Goal: Task Accomplishment & Management: Use online tool/utility

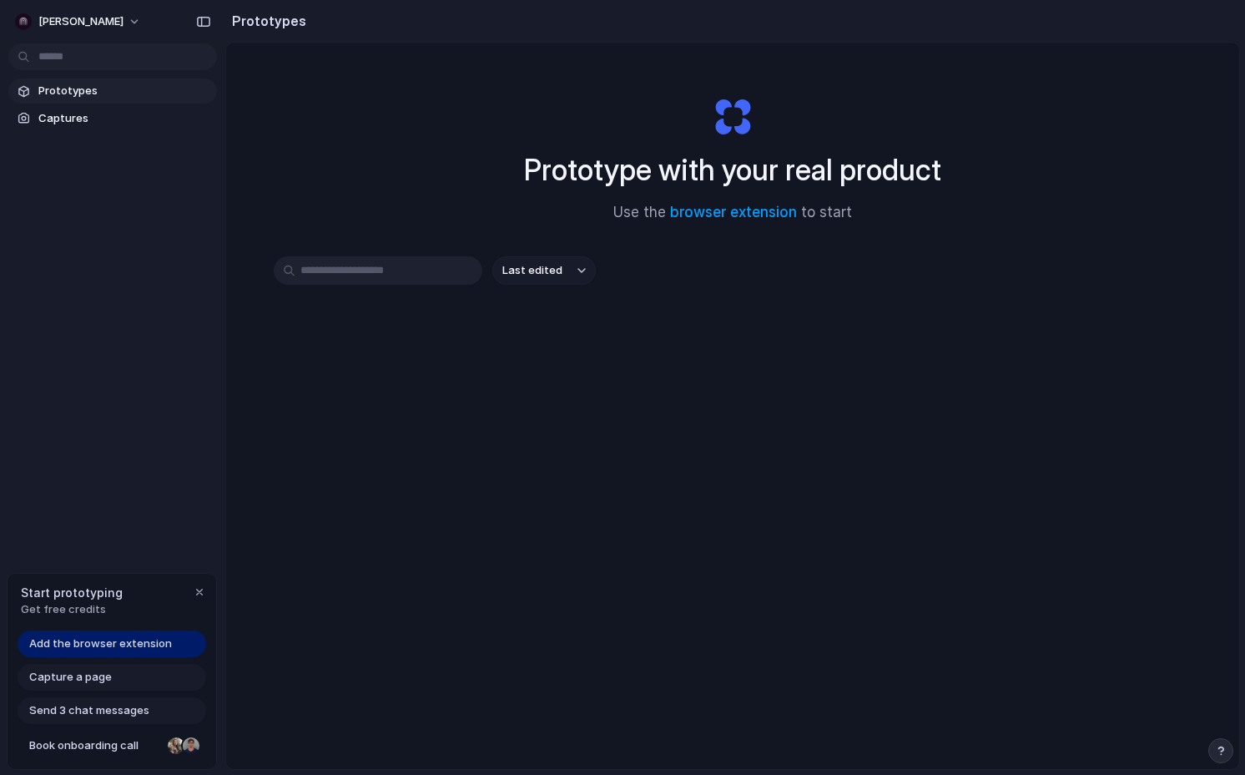
click at [799, 336] on div "Last edited" at bounding box center [733, 329] width 918 height 147
click at [713, 205] on link "browser extension" at bounding box center [733, 212] width 127 height 17
click at [73, 14] on button "[PERSON_NAME]" at bounding box center [78, 21] width 141 height 27
click at [62, 91] on span "Invite members" at bounding box center [78, 86] width 80 height 17
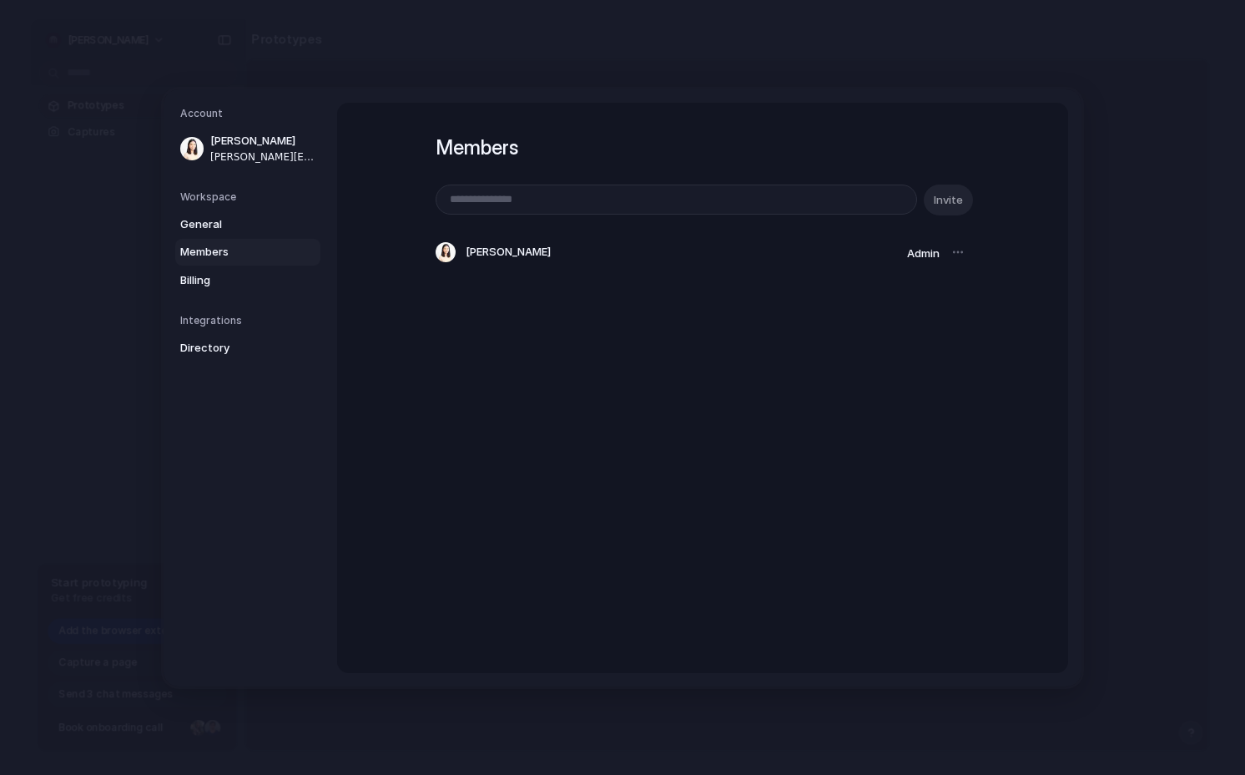
click at [964, 254] on div at bounding box center [957, 251] width 23 height 23
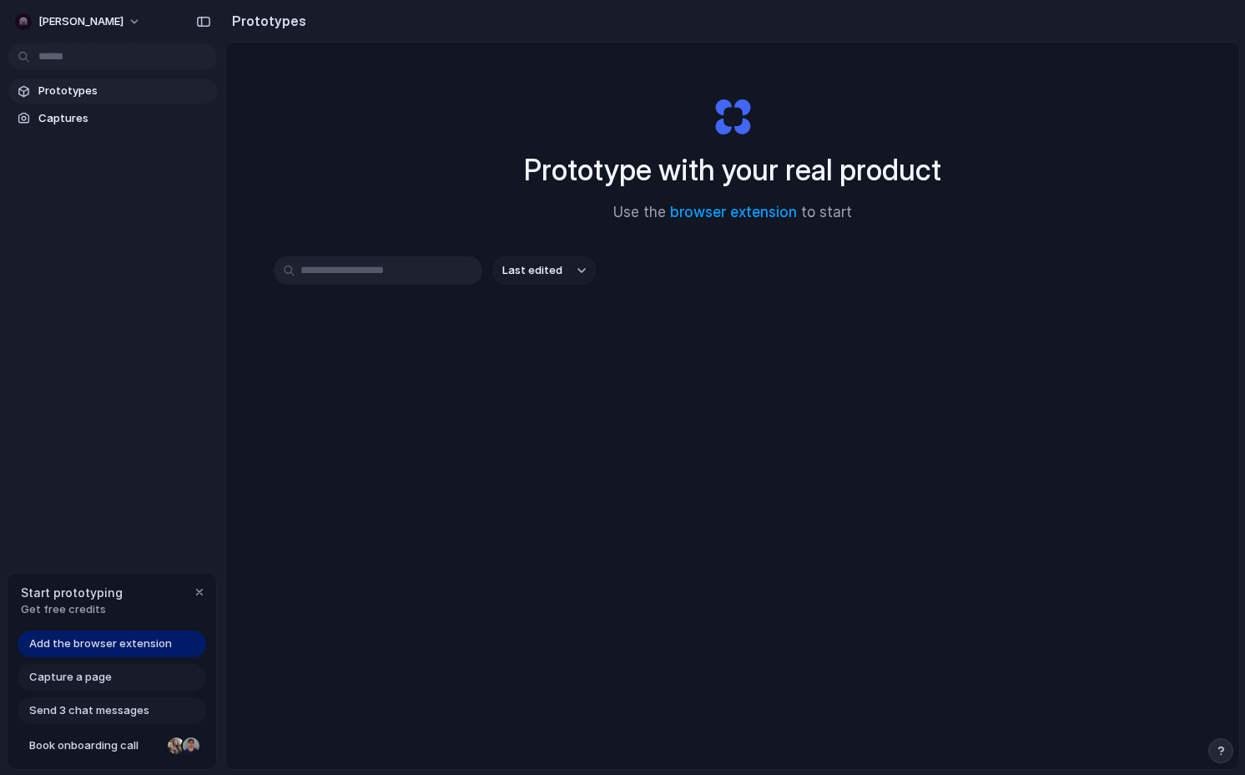
click at [727, 481] on div "Prototype with your real product Use the browser extension to start Last edited" at bounding box center [732, 450] width 1013 height 815
click at [568, 277] on button "Last edited" at bounding box center [543, 270] width 103 height 28
click at [502, 194] on div "Last edited Last created Alphabetical" at bounding box center [622, 387] width 1245 height 775
click at [838, 431] on div "Prototype with your real product Use the browser extension to start Last edited" at bounding box center [732, 450] width 1013 height 815
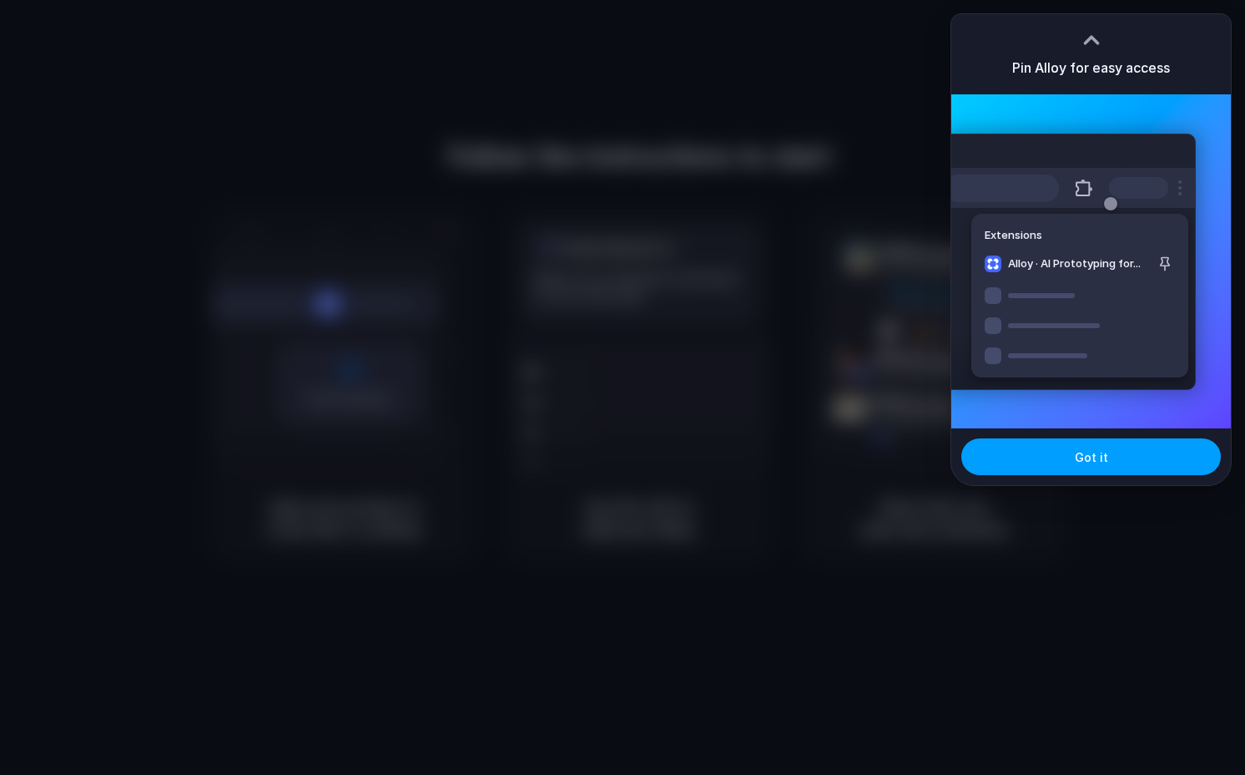
click at [1075, 456] on button "Got it" at bounding box center [1091, 456] width 260 height 37
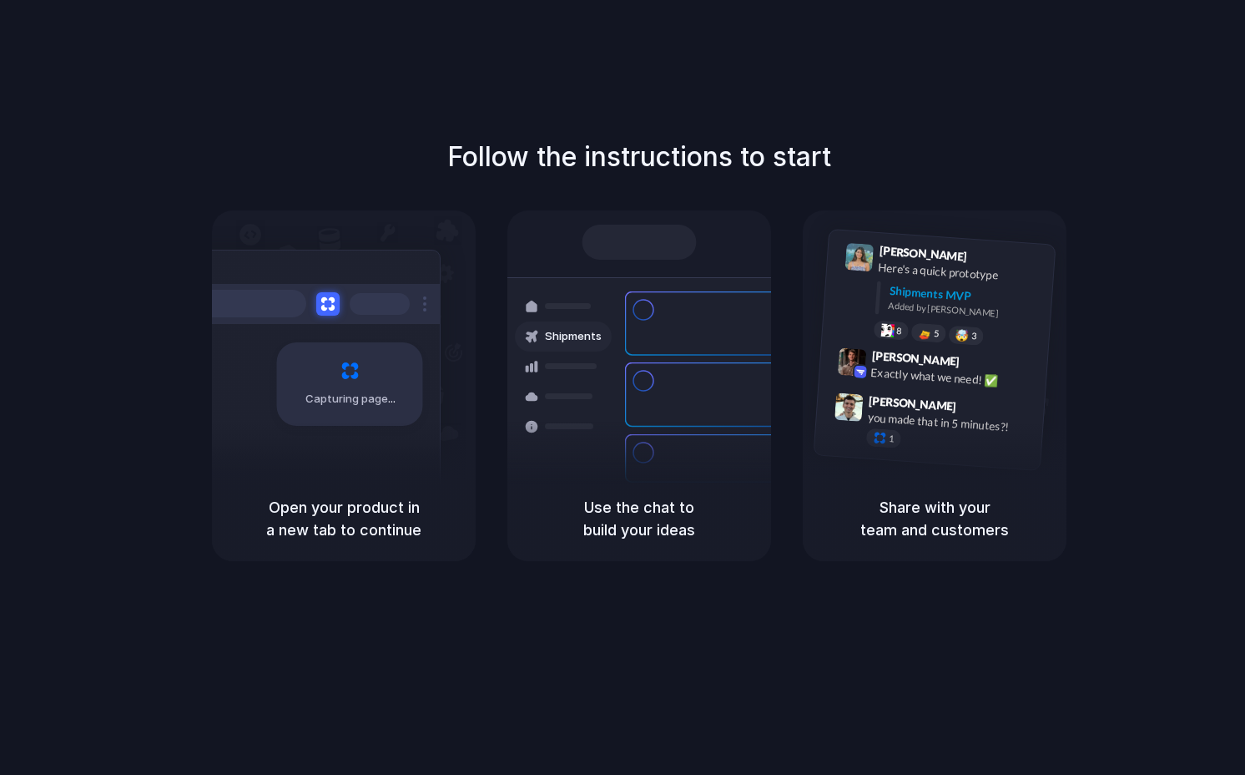
click at [448, 176] on h1 "Follow the instructions to start" at bounding box center [639, 157] width 384 height 40
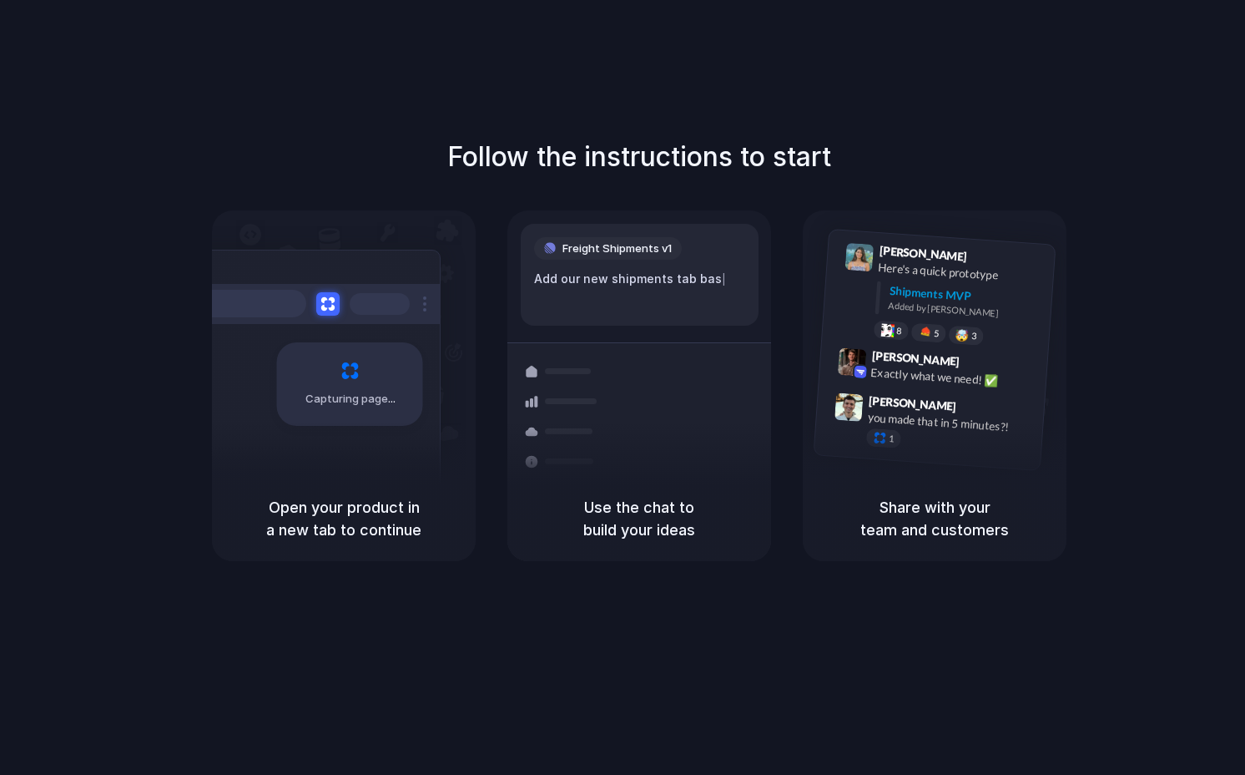
click at [429, 81] on div "Follow the instructions to start Capturing page Open your product in a new tab …" at bounding box center [639, 404] width 1279 height 808
click at [447, 119] on div "Follow the instructions to start Capturing page Open your product in a new tab …" at bounding box center [639, 404] width 1279 height 808
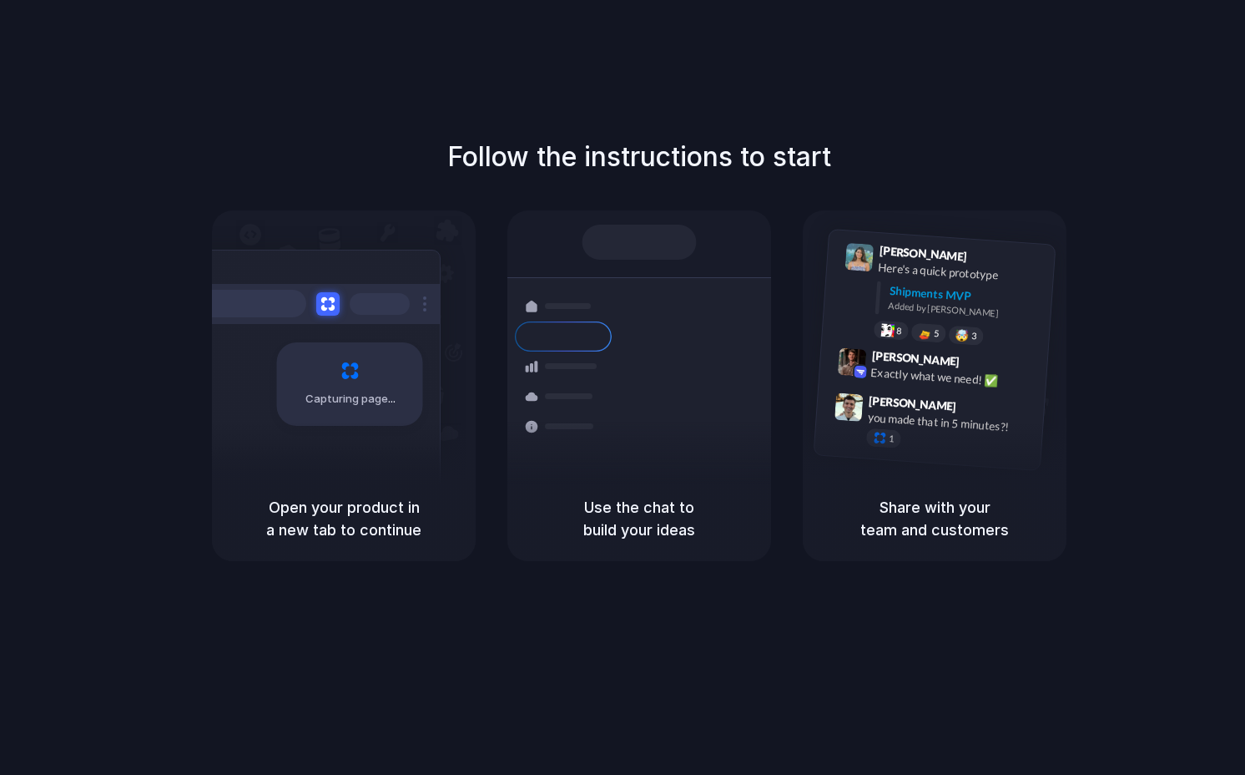
click at [447, 119] on div "Follow the instructions to start Capturing page Open your product in a new tab …" at bounding box center [639, 404] width 1279 height 808
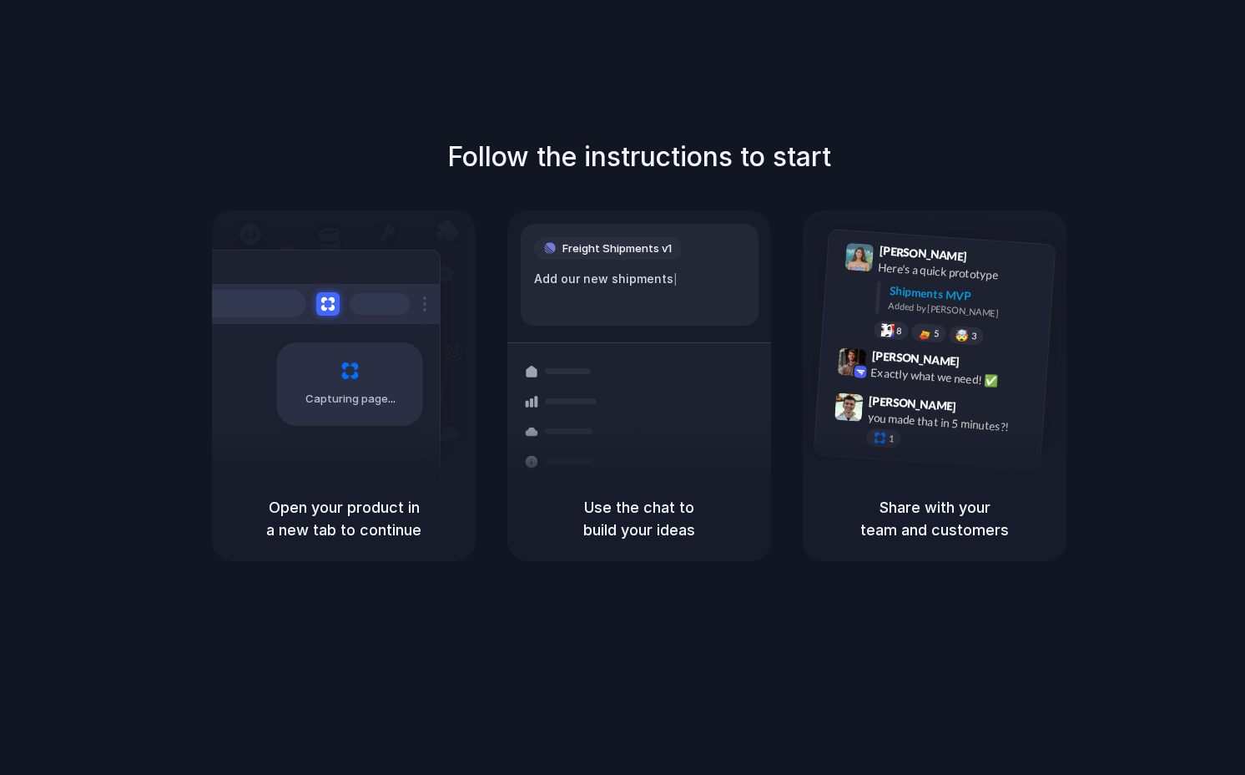
click at [460, 669] on div "Follow the instructions to start Capturing page Open your product in a new tab …" at bounding box center [639, 404] width 1279 height 808
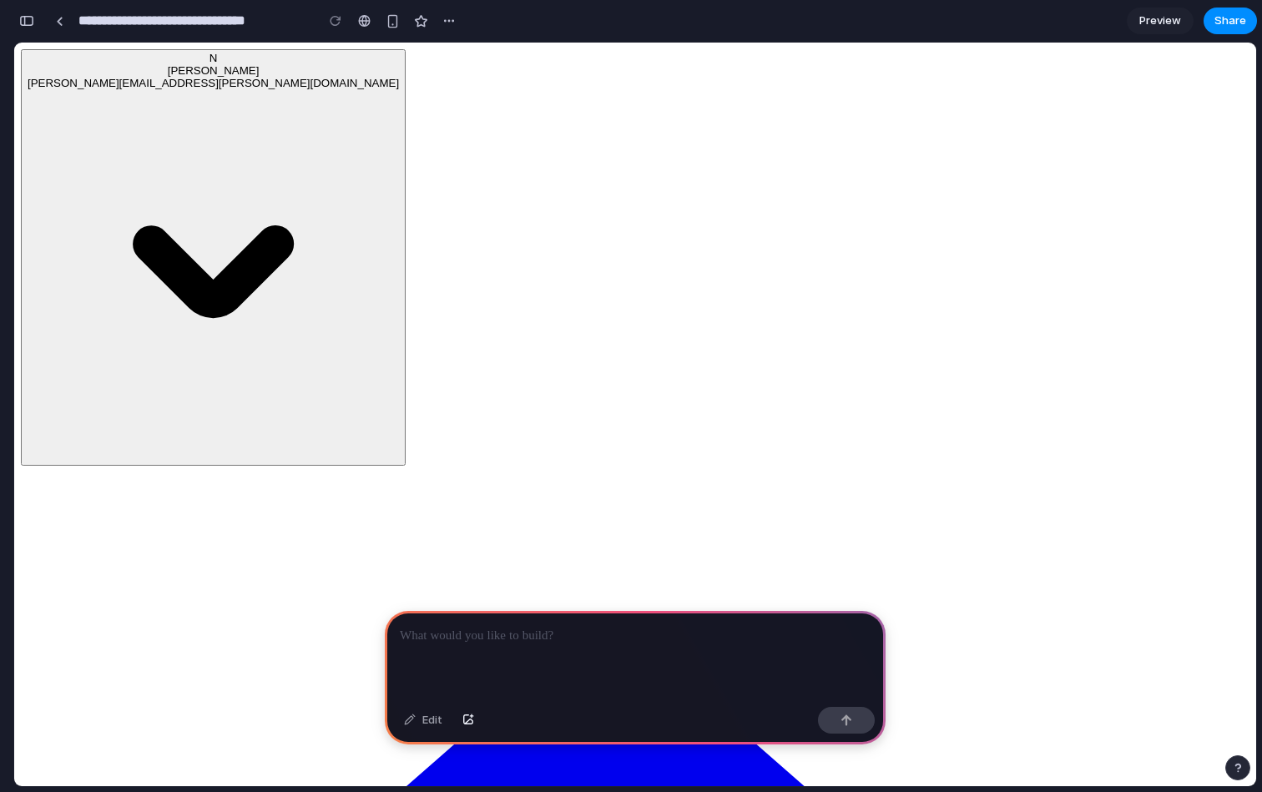
click at [471, 648] on div at bounding box center [635, 655] width 501 height 89
click at [840, 717] on button "button" at bounding box center [846, 720] width 57 height 27
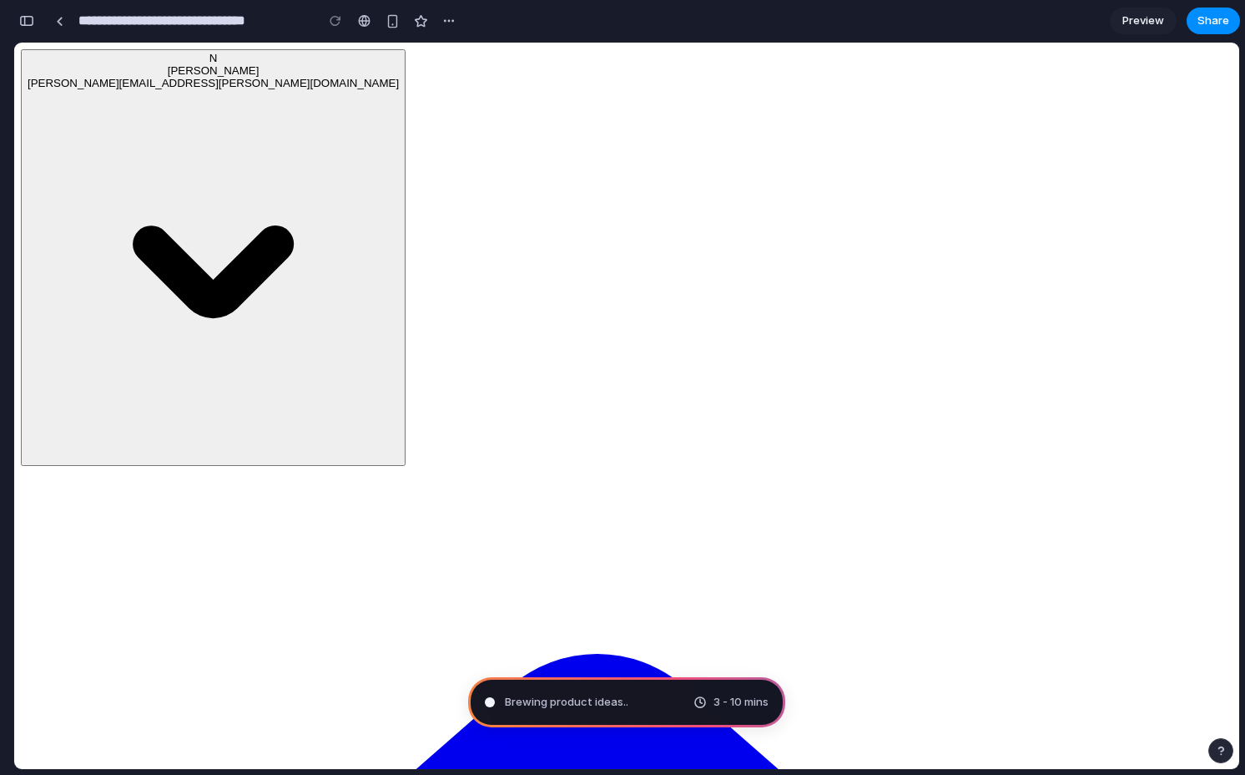
click at [581, 709] on span "Brewing product ideas .." at bounding box center [567, 702] width 124 height 17
click at [1150, 24] on span "Preview" at bounding box center [1144, 21] width 42 height 17
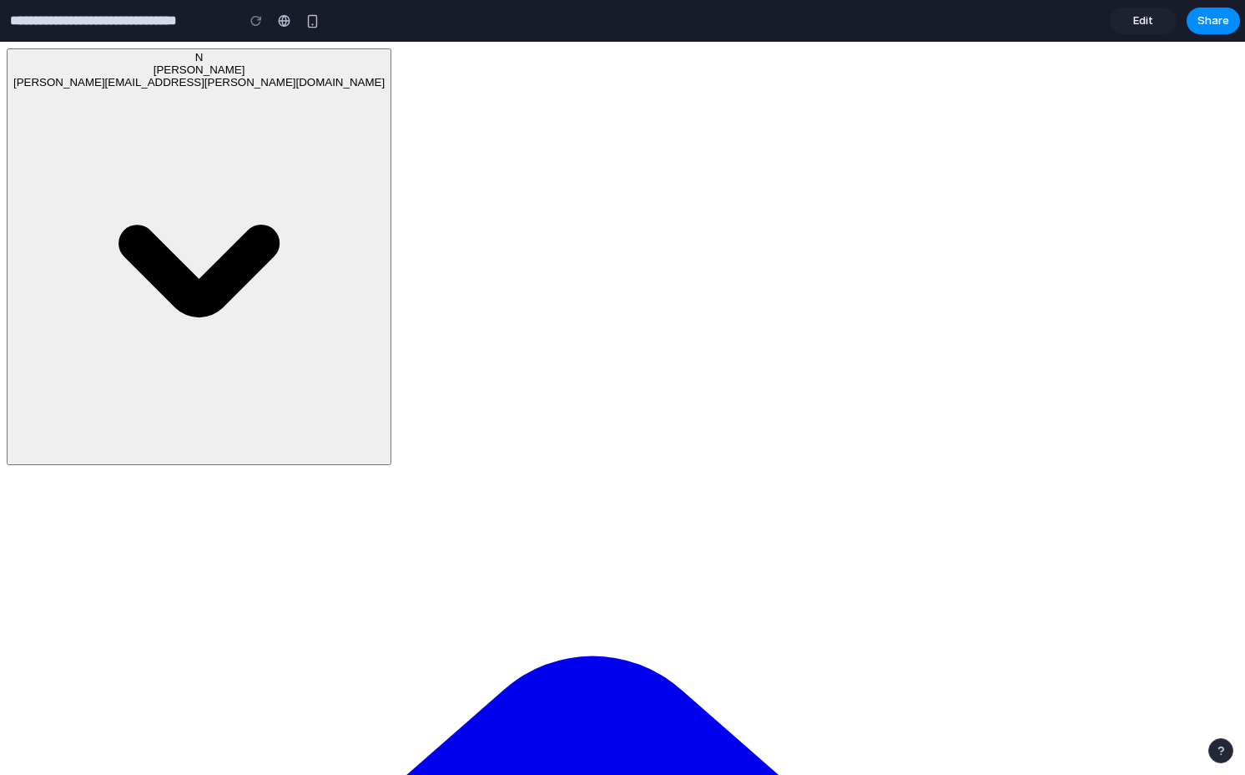
click at [1130, 16] on link "Edit" at bounding box center [1143, 21] width 67 height 27
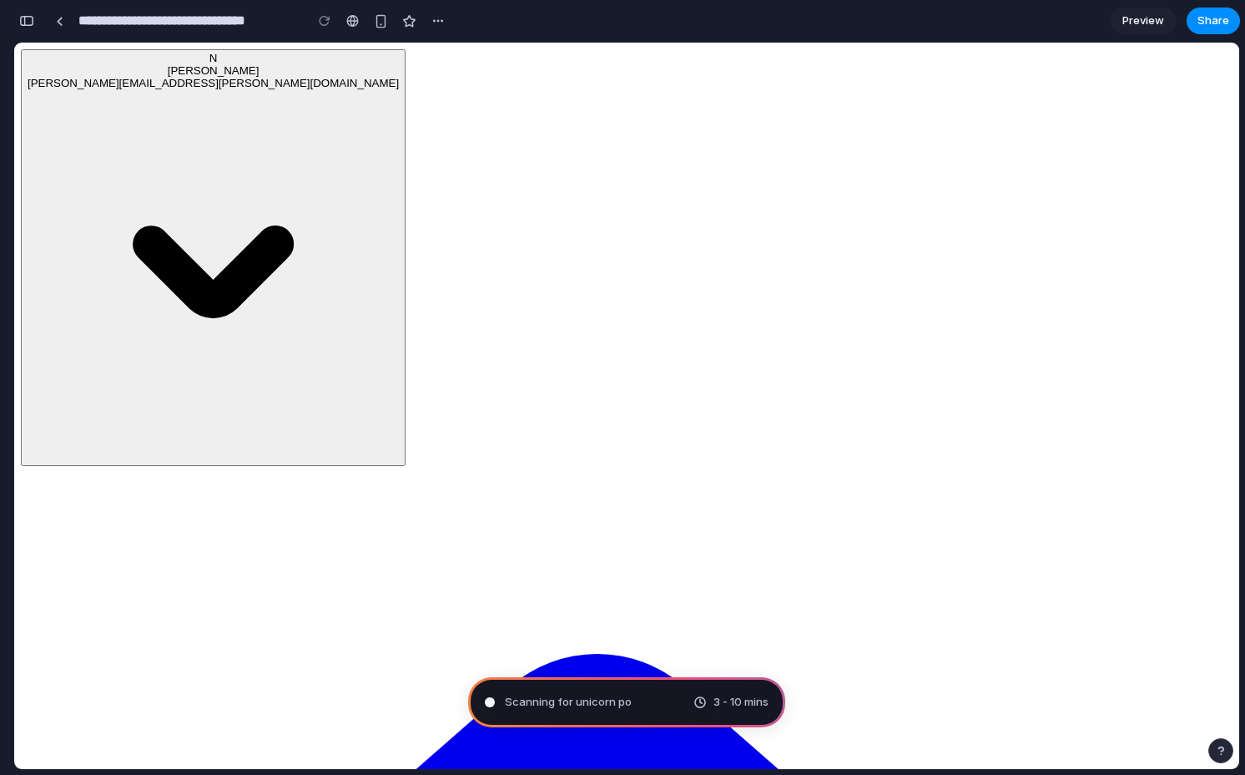
click at [1146, 24] on span "Preview" at bounding box center [1144, 21] width 42 height 17
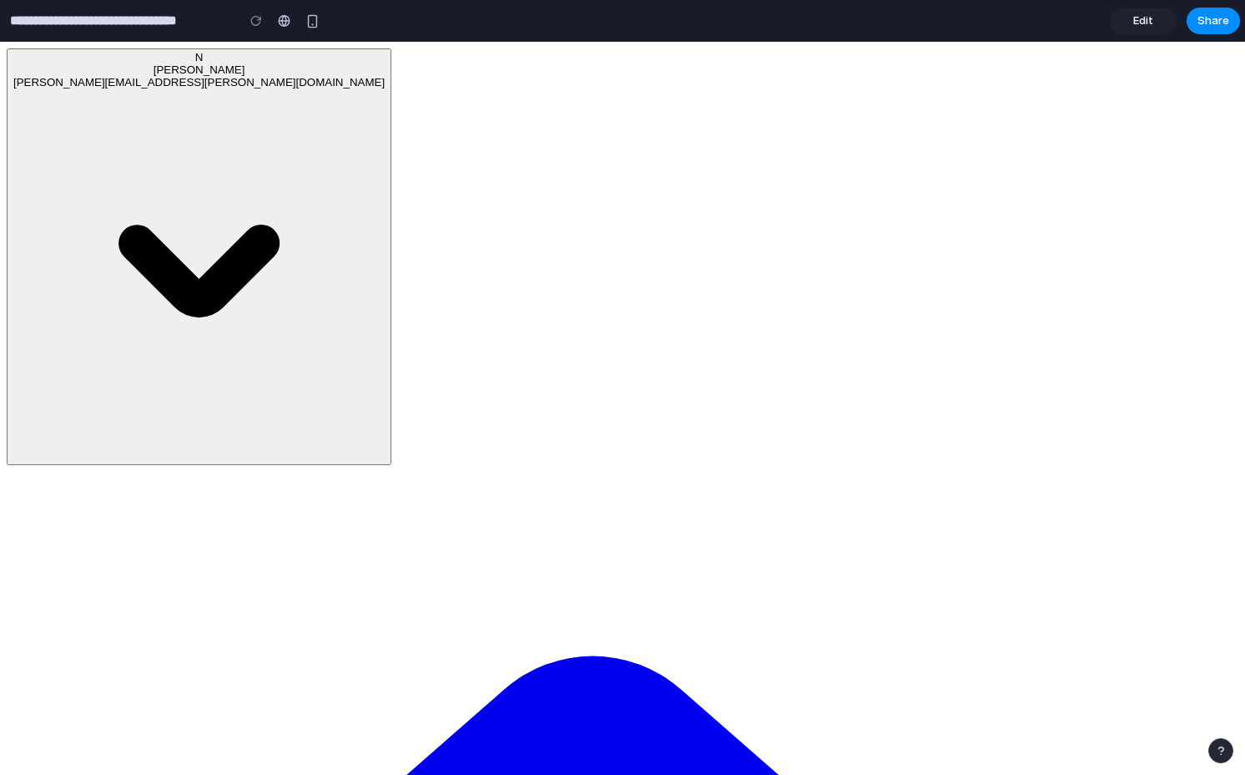
click at [1146, 24] on span "Edit" at bounding box center [1143, 21] width 20 height 17
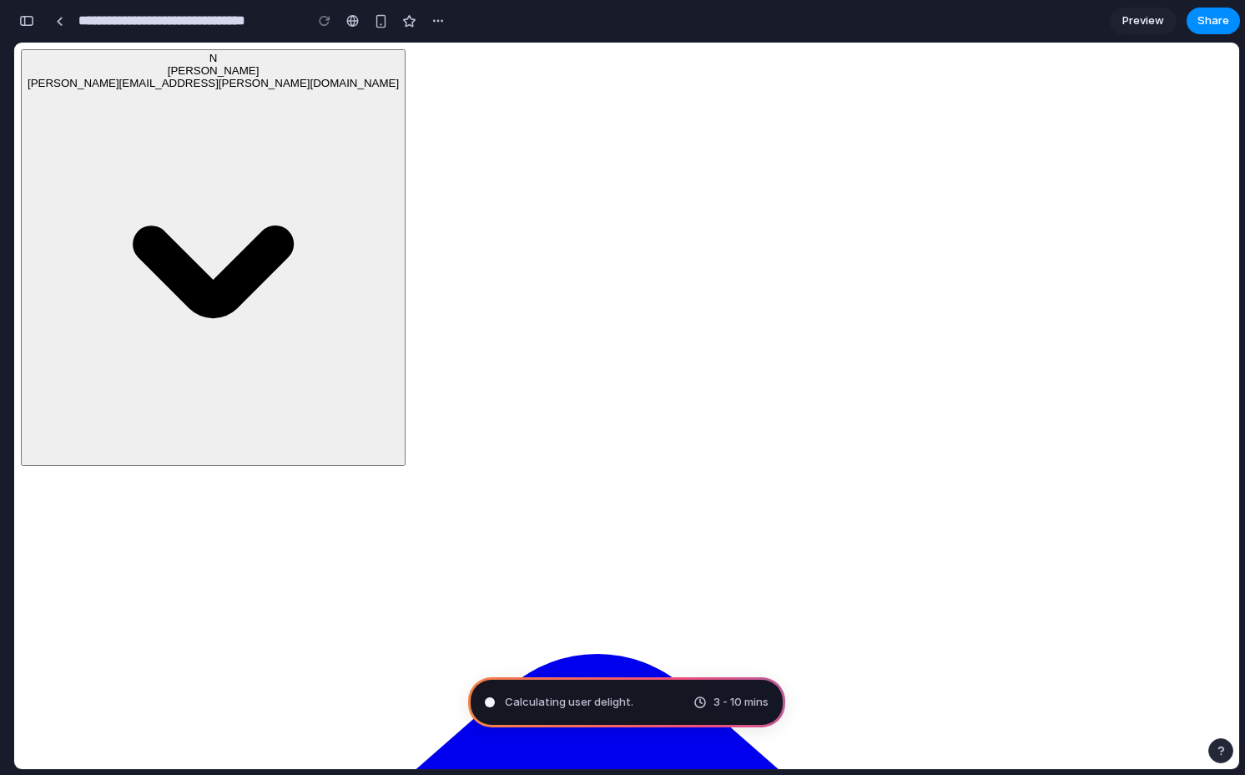
click at [1222, 743] on button "button" at bounding box center [1221, 750] width 25 height 25
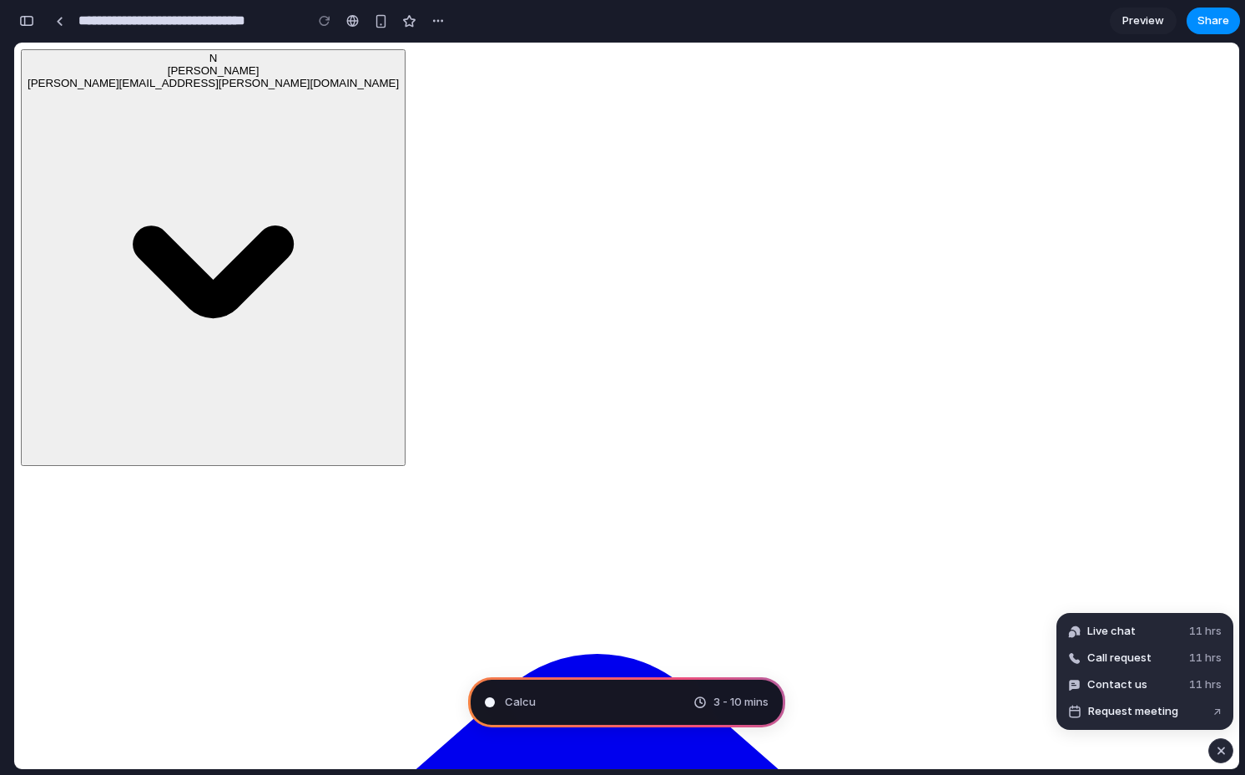
click at [967, 17] on section "**********" at bounding box center [626, 21] width 1227 height 42
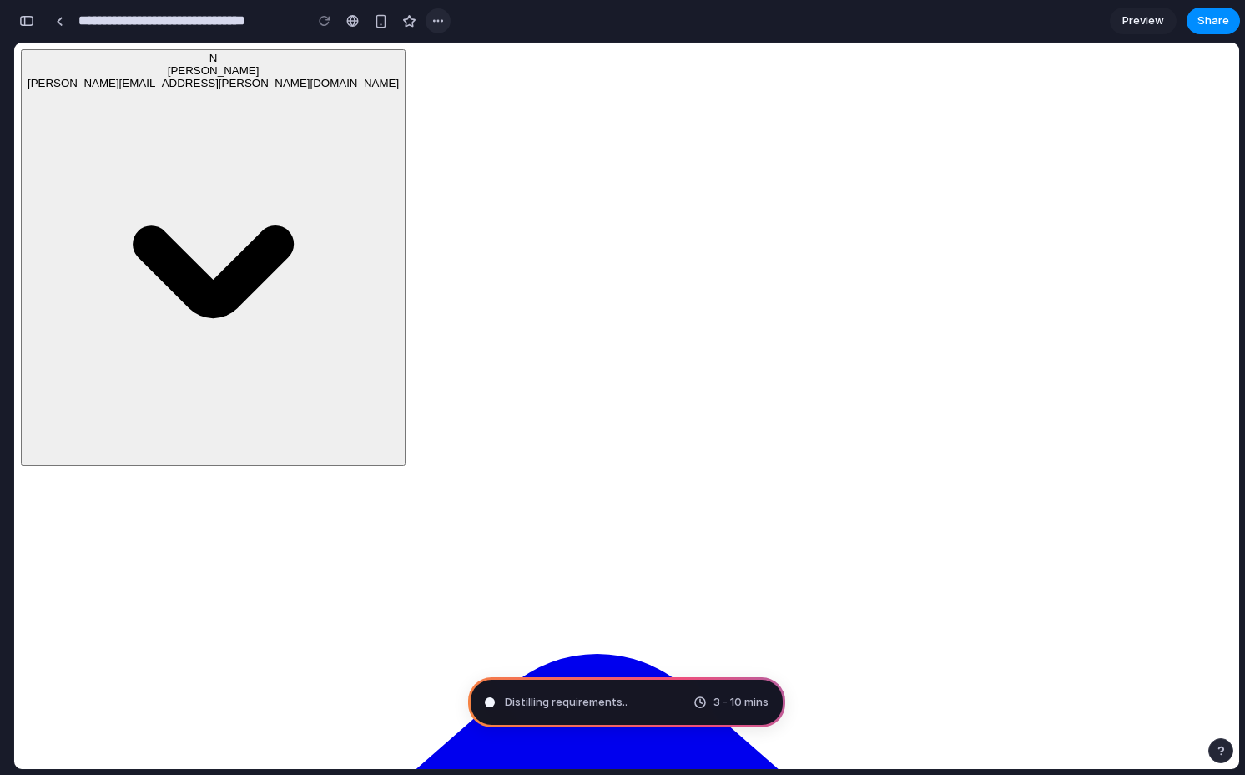
click at [444, 31] on div at bounding box center [438, 20] width 25 height 25
click at [426, 18] on div at bounding box center [438, 20] width 25 height 25
click at [446, 24] on button "button" at bounding box center [438, 20] width 25 height 25
click at [488, 23] on div "Duplicate Delete" at bounding box center [622, 387] width 1245 height 775
click at [21, 21] on div "button" at bounding box center [26, 21] width 15 height 12
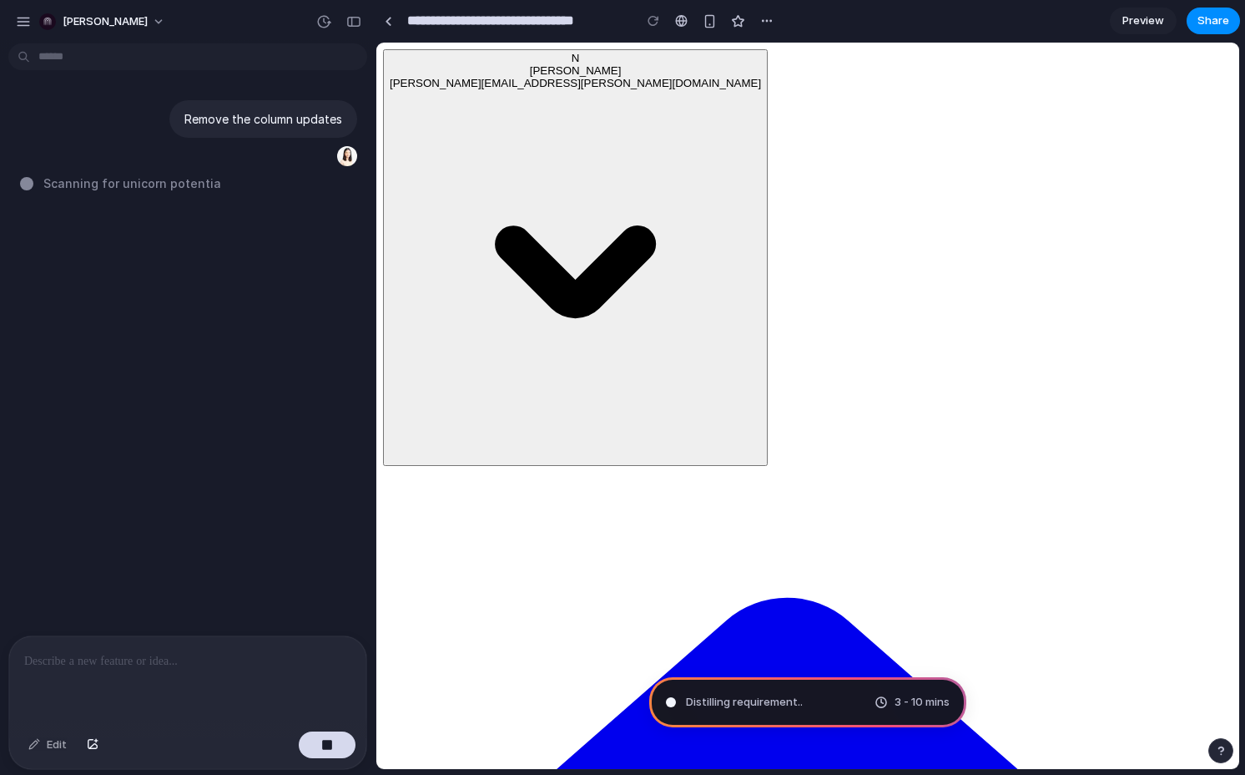
type input "**********"
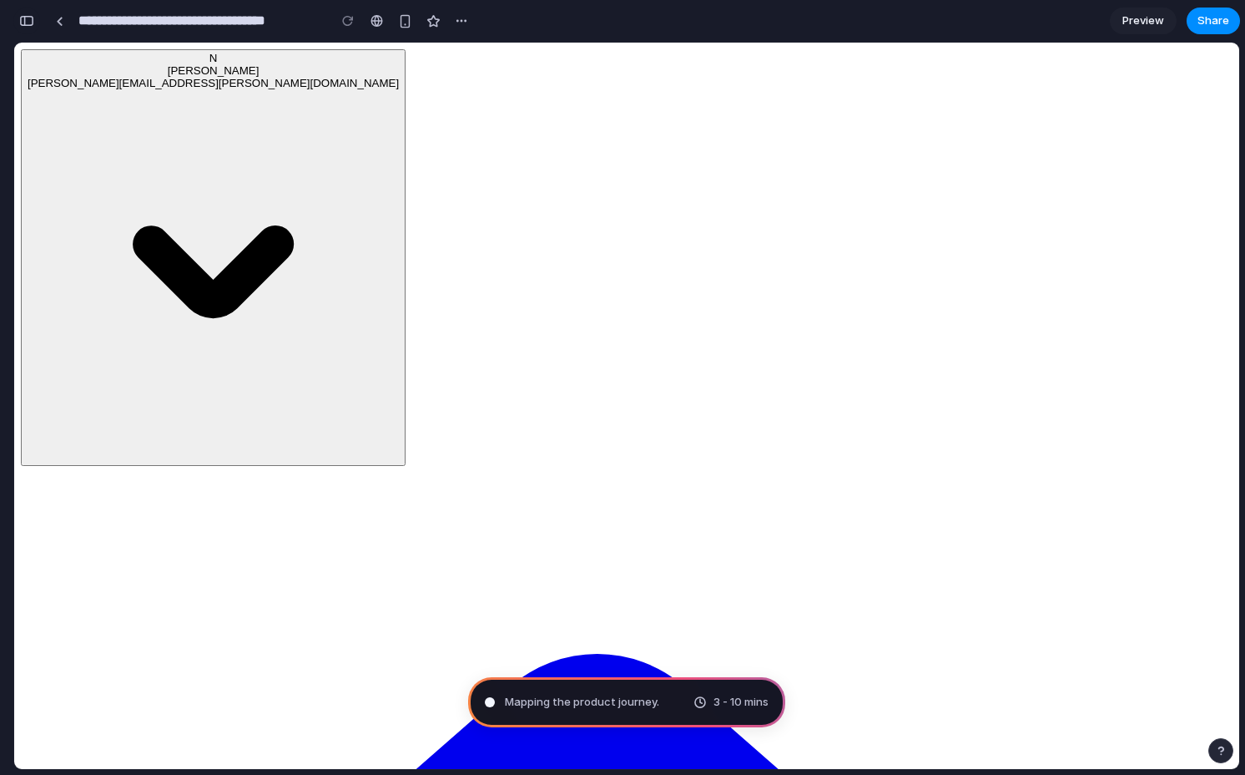
click at [24, 23] on div "button" at bounding box center [26, 21] width 15 height 12
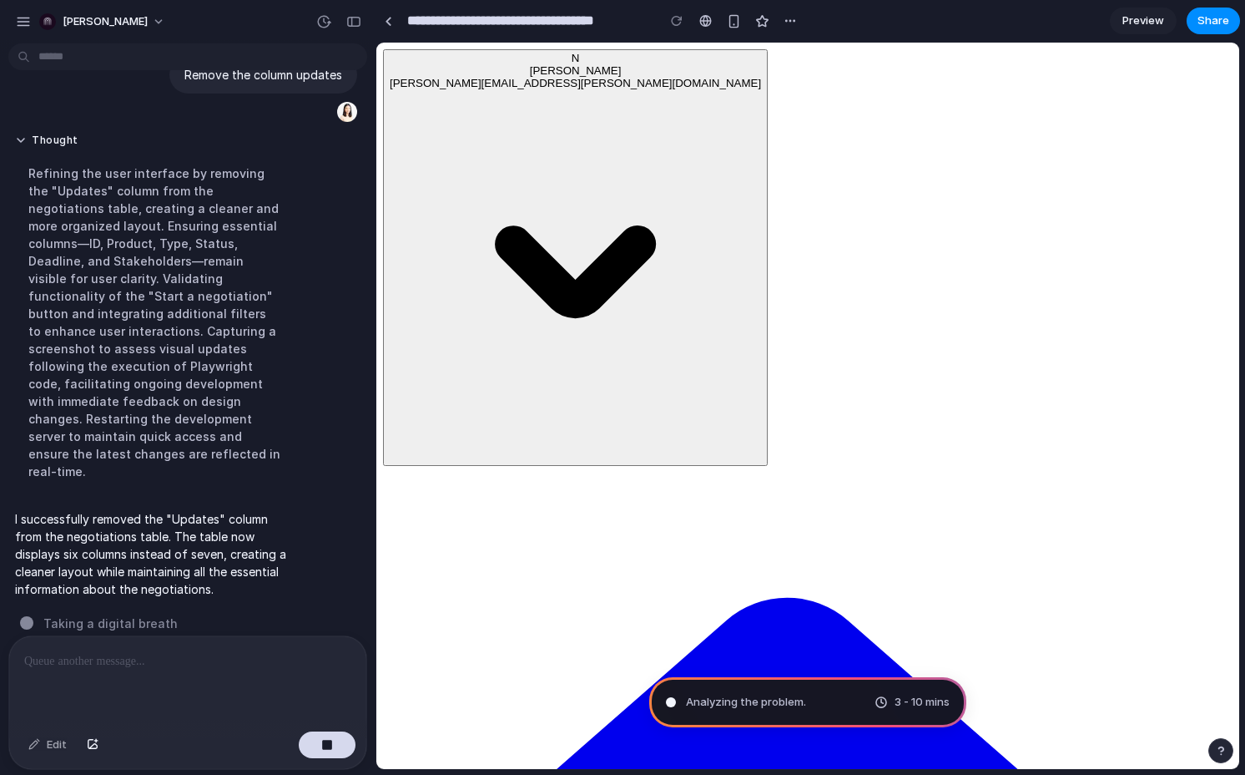
scroll to position [7, 0]
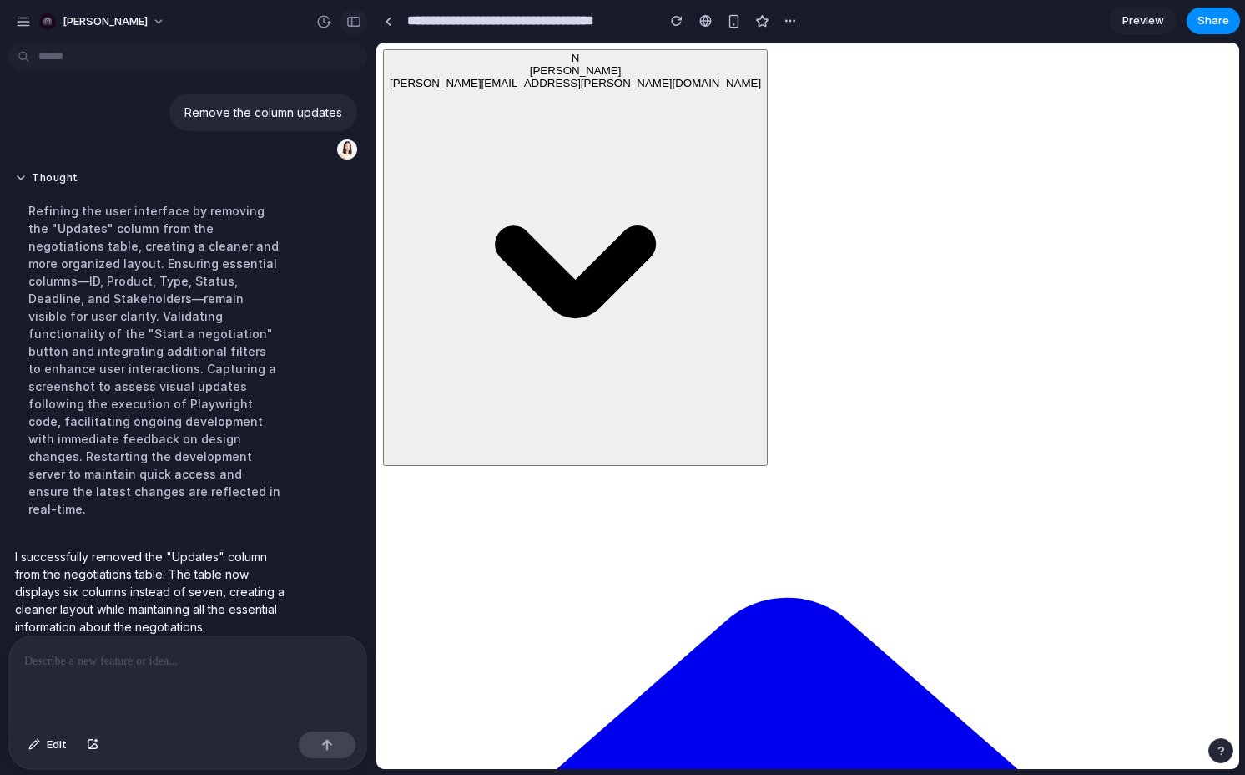
click at [354, 25] on div "button" at bounding box center [353, 22] width 15 height 12
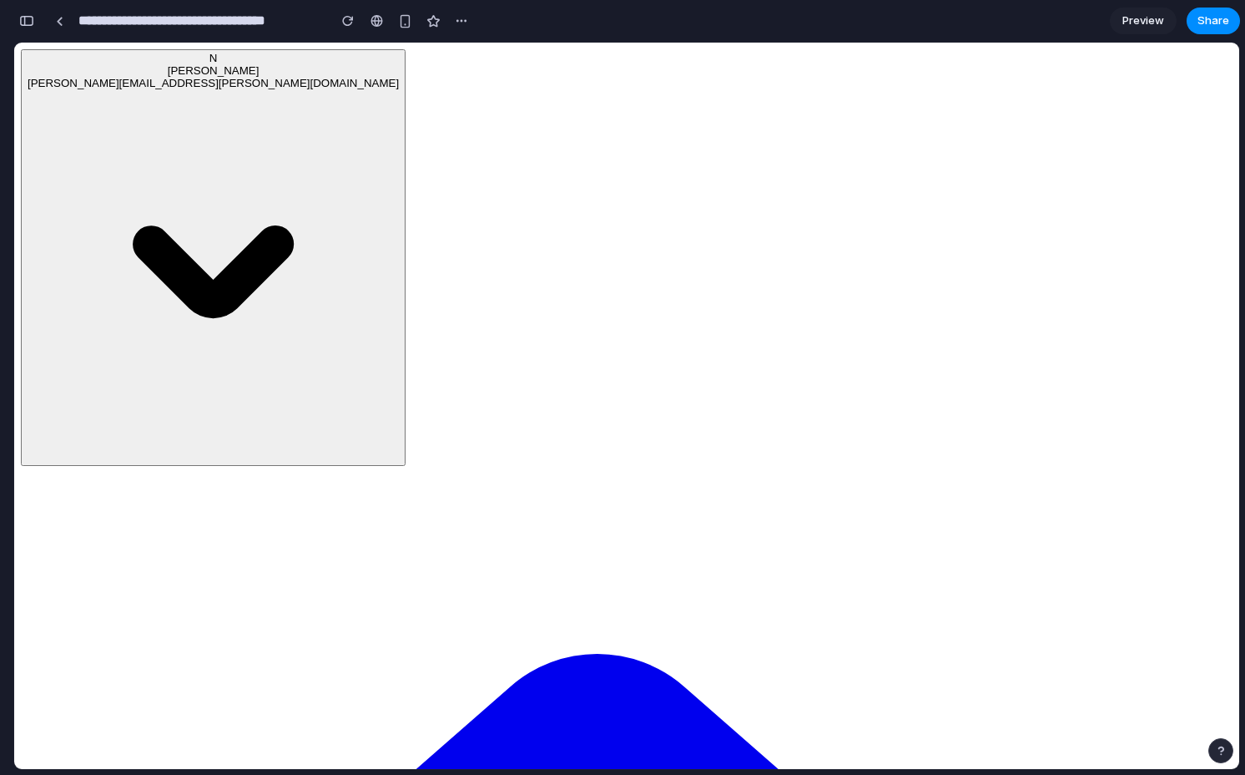
scroll to position [44, 0]
click at [380, 26] on div at bounding box center [377, 20] width 13 height 13
